Goal: Task Accomplishment & Management: Manage account settings

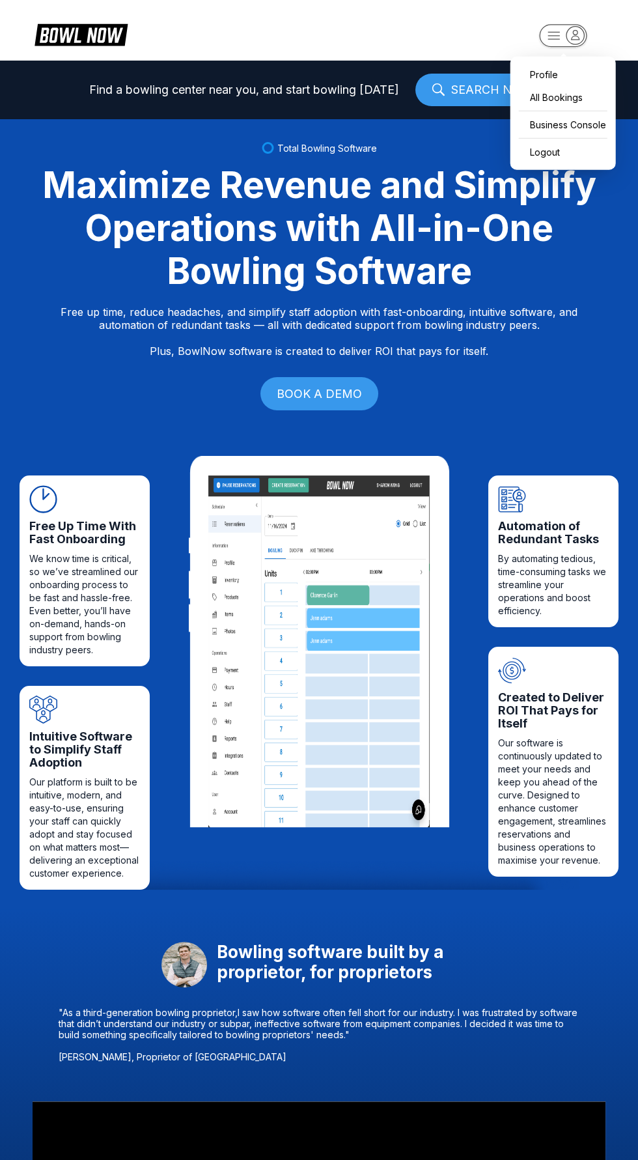
click at [589, 46] on icon "button" at bounding box center [564, 36] width 72 height 26
click at [589, 124] on div "Business Console" at bounding box center [563, 124] width 92 height 23
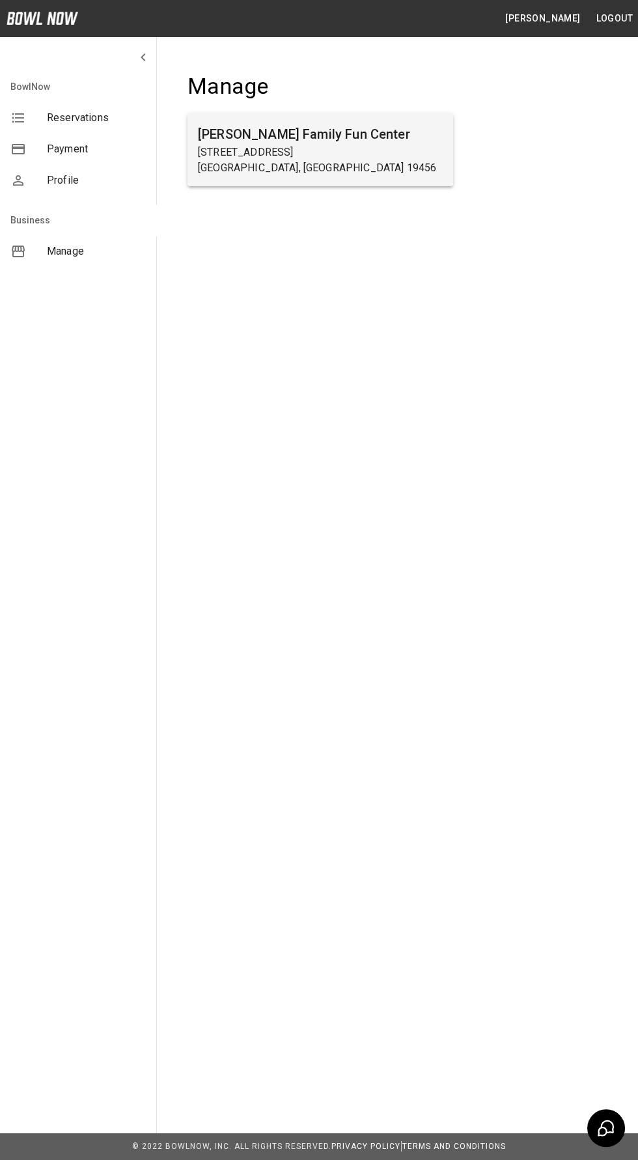
click at [351, 158] on p "[STREET_ADDRESS]" at bounding box center [320, 153] width 245 height 16
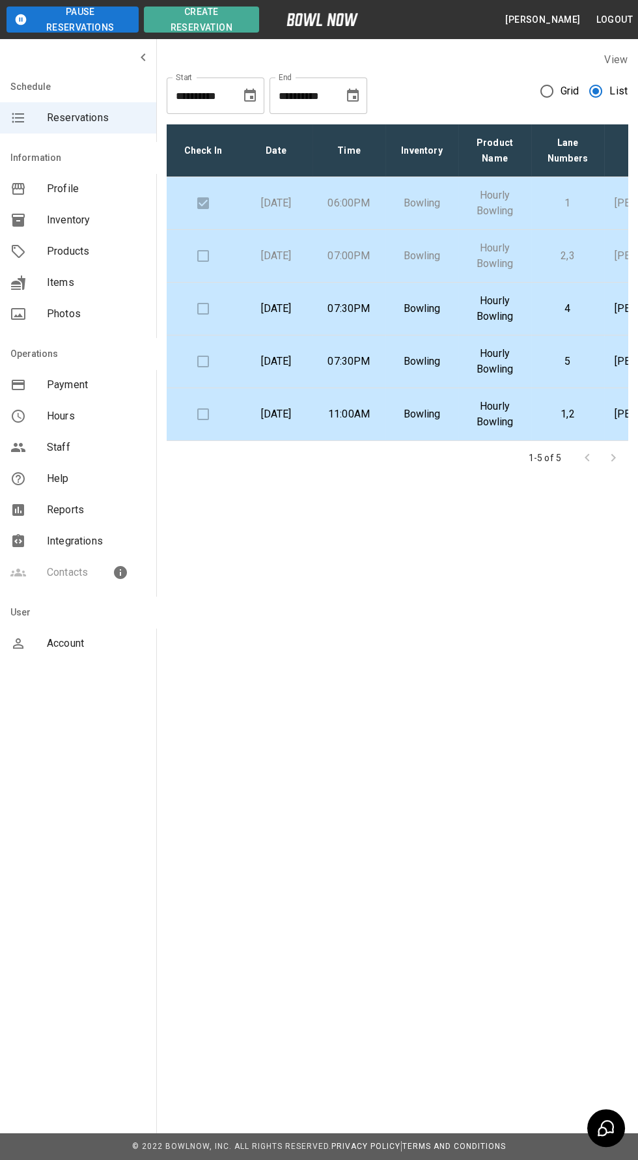
click at [214, 283] on td at bounding box center [203, 256] width 73 height 53
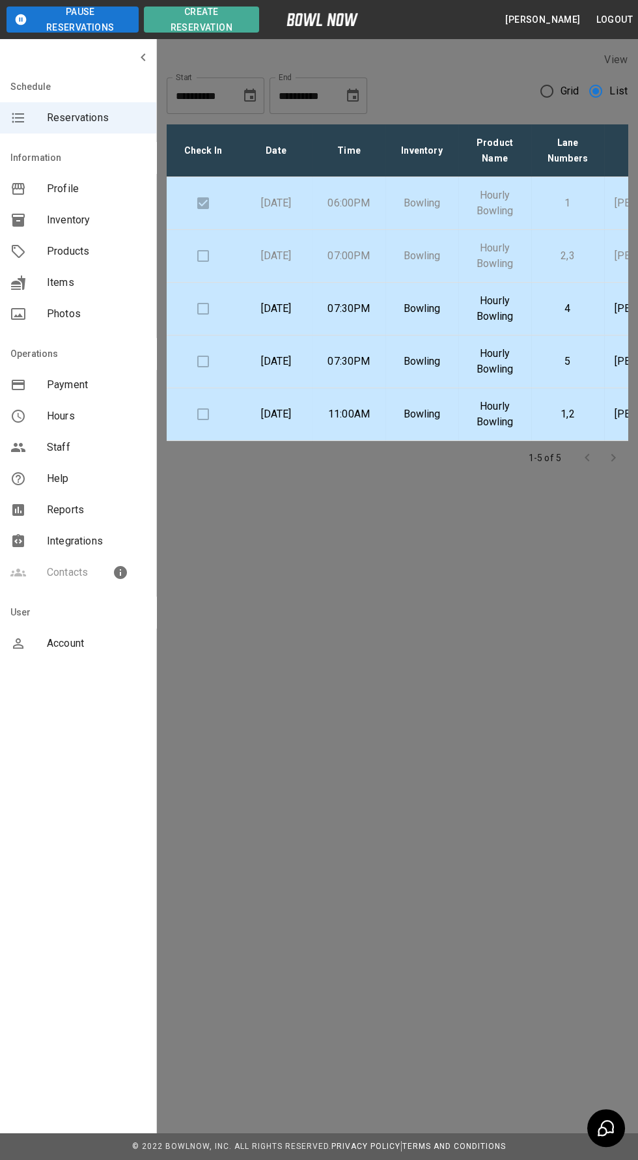
scroll to position [21, 0]
click at [592, 258] on div at bounding box center [319, 580] width 638 height 1160
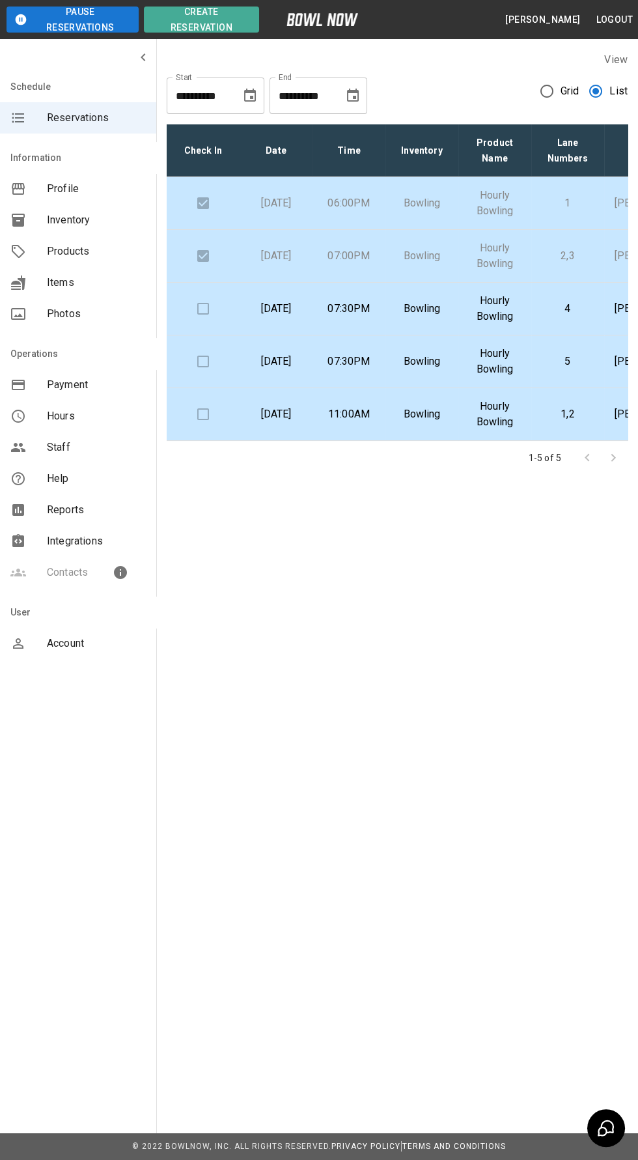
click at [212, 335] on td at bounding box center [203, 309] width 73 height 53
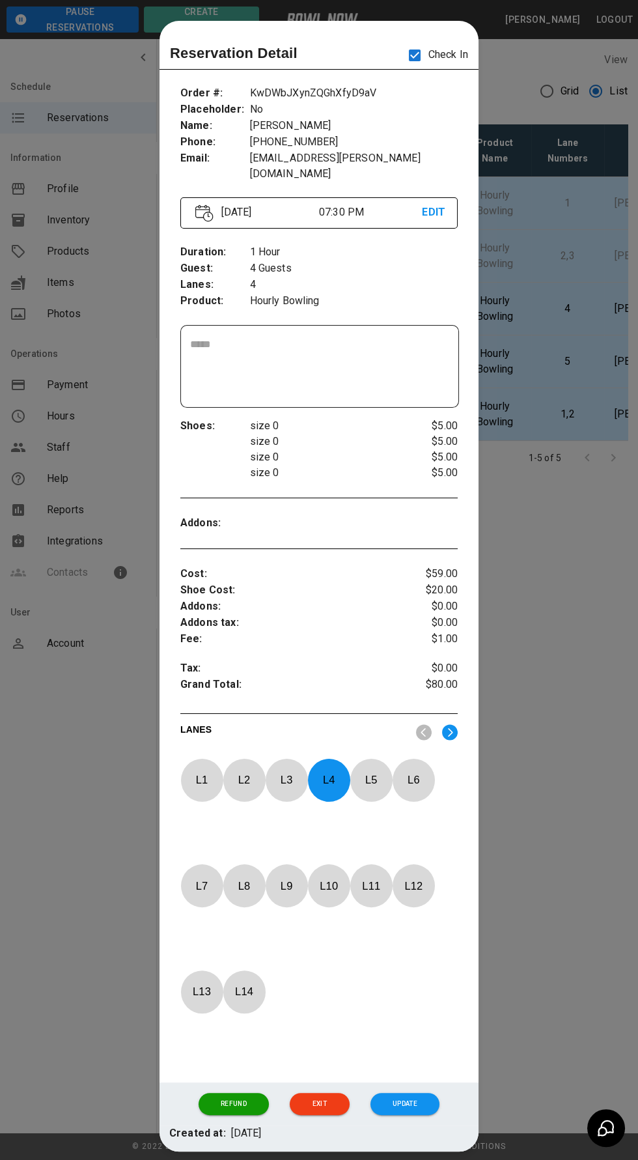
click at [567, 541] on div at bounding box center [319, 580] width 638 height 1160
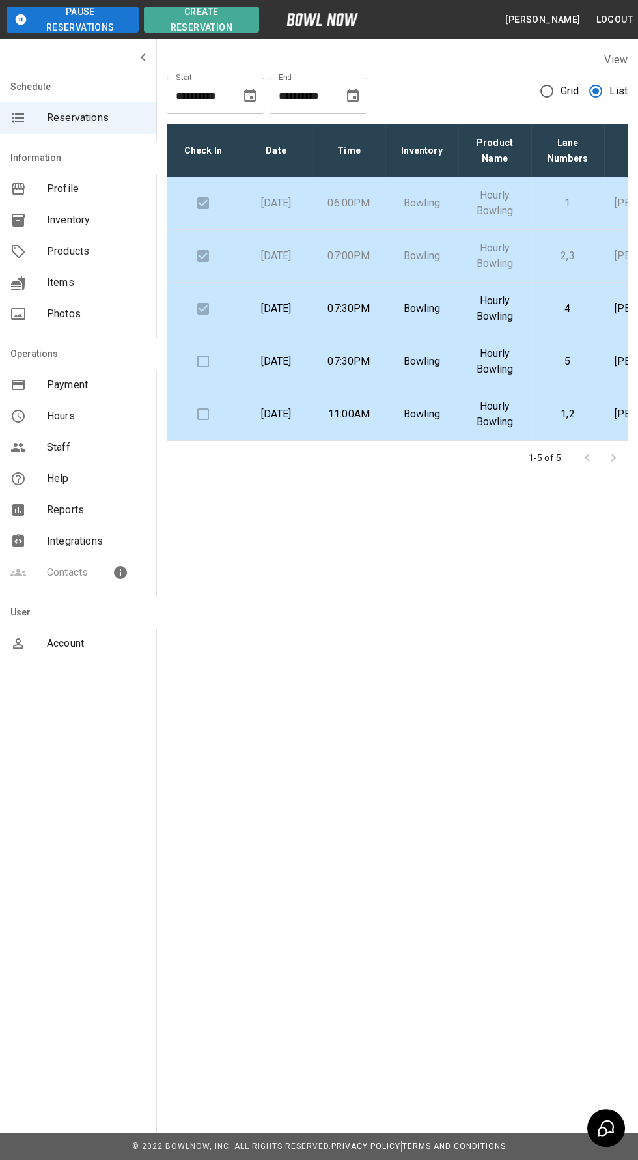
click at [283, 369] on p "[DATE]" at bounding box center [276, 362] width 52 height 16
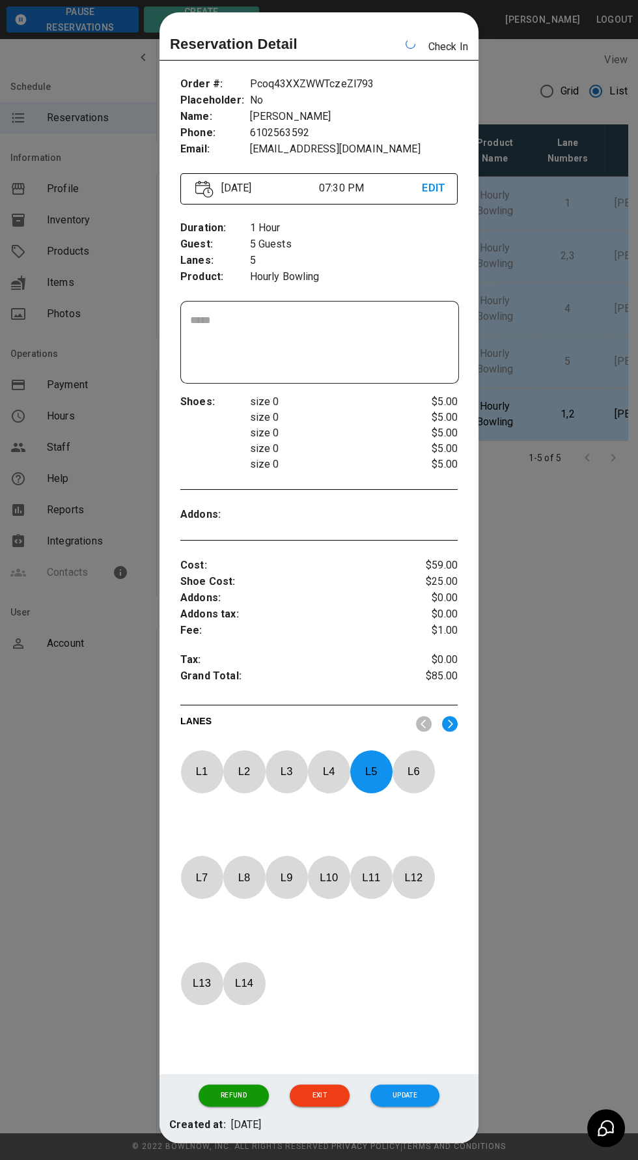
scroll to position [12, 0]
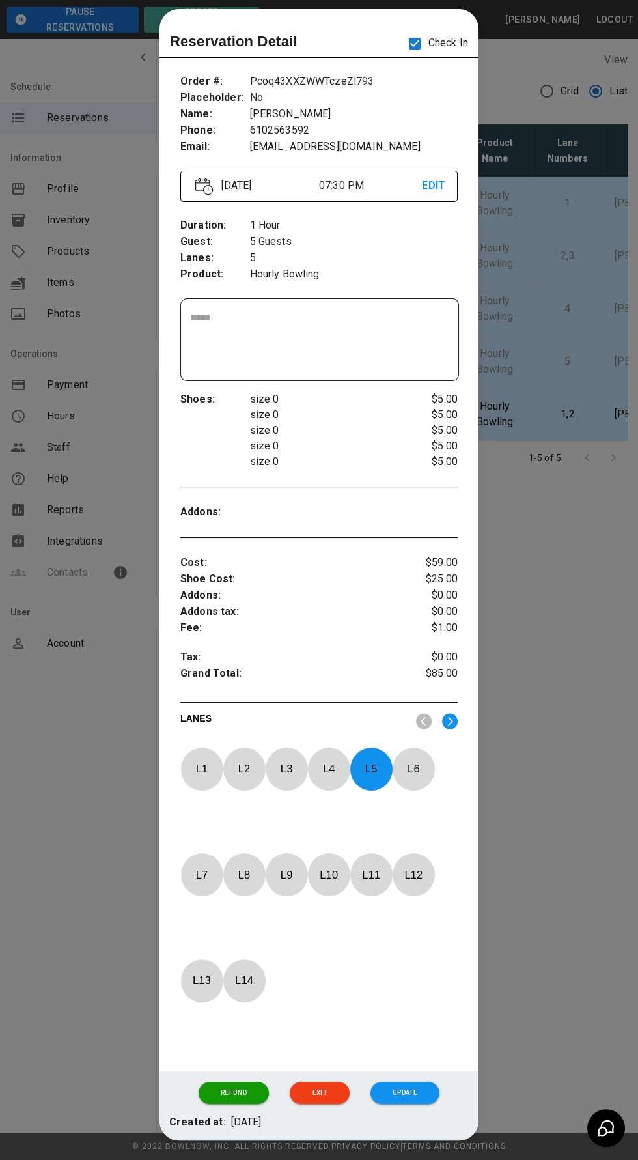
click at [541, 122] on div at bounding box center [319, 580] width 638 height 1160
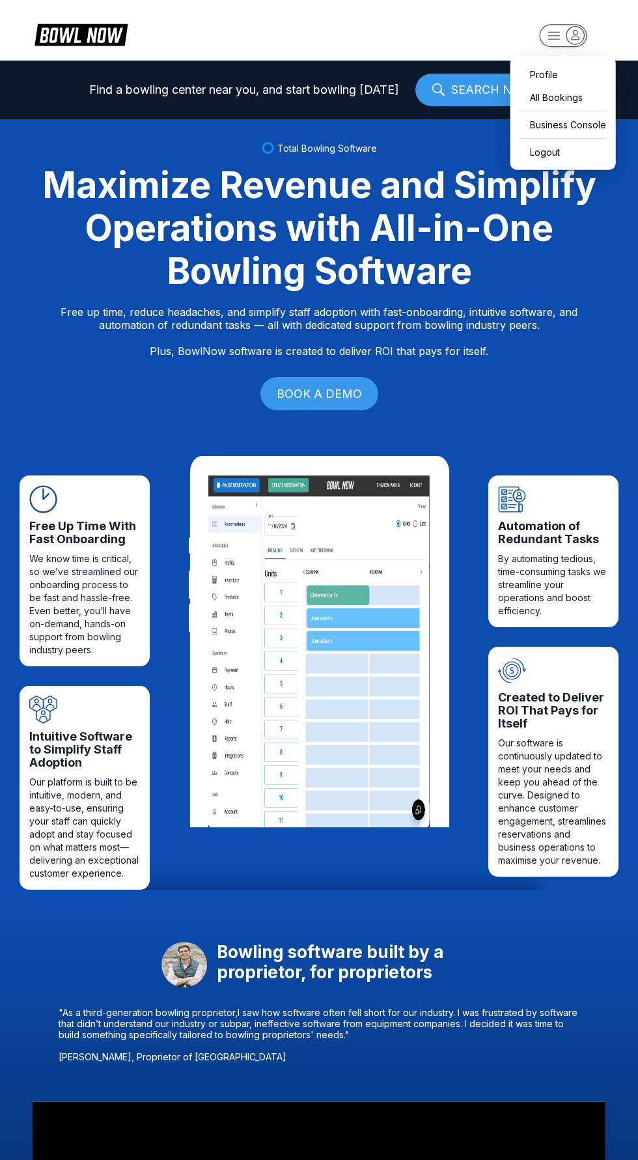
click at [580, 33] on icon "button" at bounding box center [576, 35] width 18 height 18
click at [582, 125] on div "Business Console" at bounding box center [563, 124] width 92 height 23
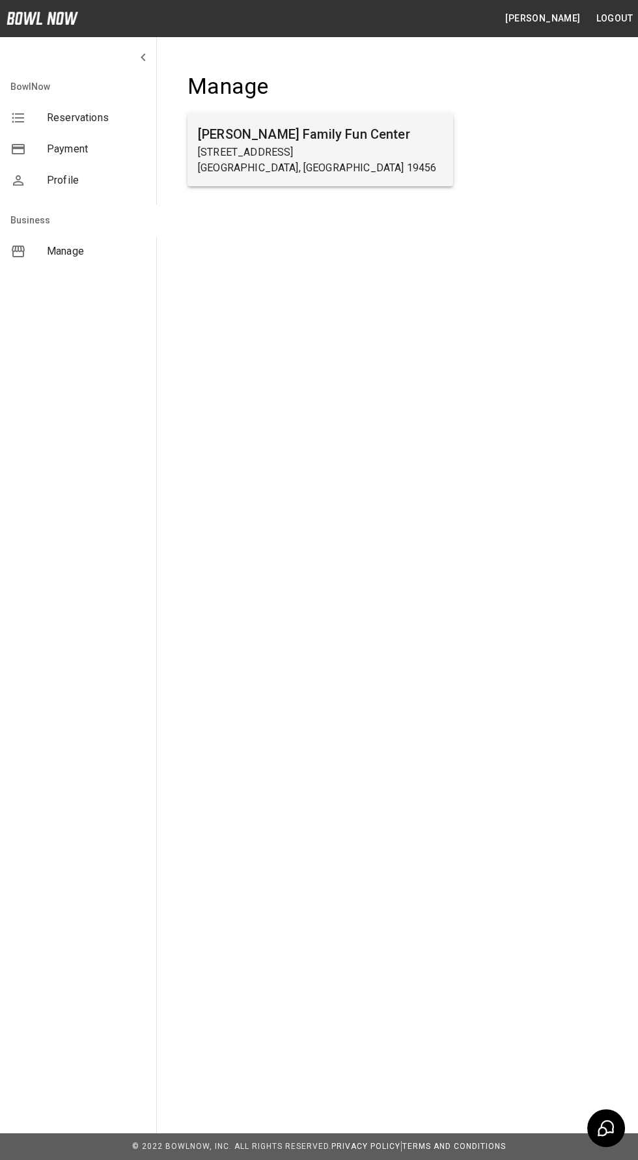
click at [406, 148] on p "[STREET_ADDRESS]" at bounding box center [320, 153] width 245 height 16
